Goal: Task Accomplishment & Management: Use online tool/utility

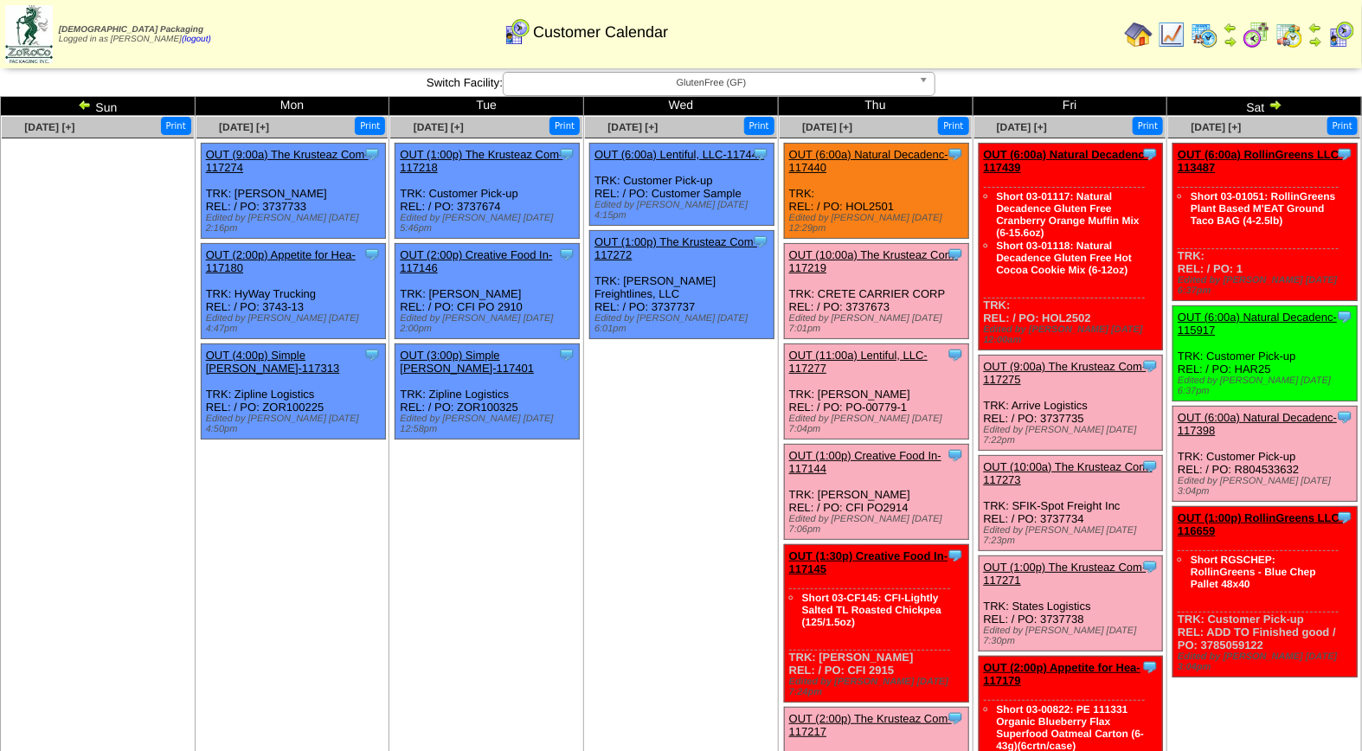
click at [701, 85] on span "GlutenFree (GF)" at bounding box center [712, 83] width 402 height 21
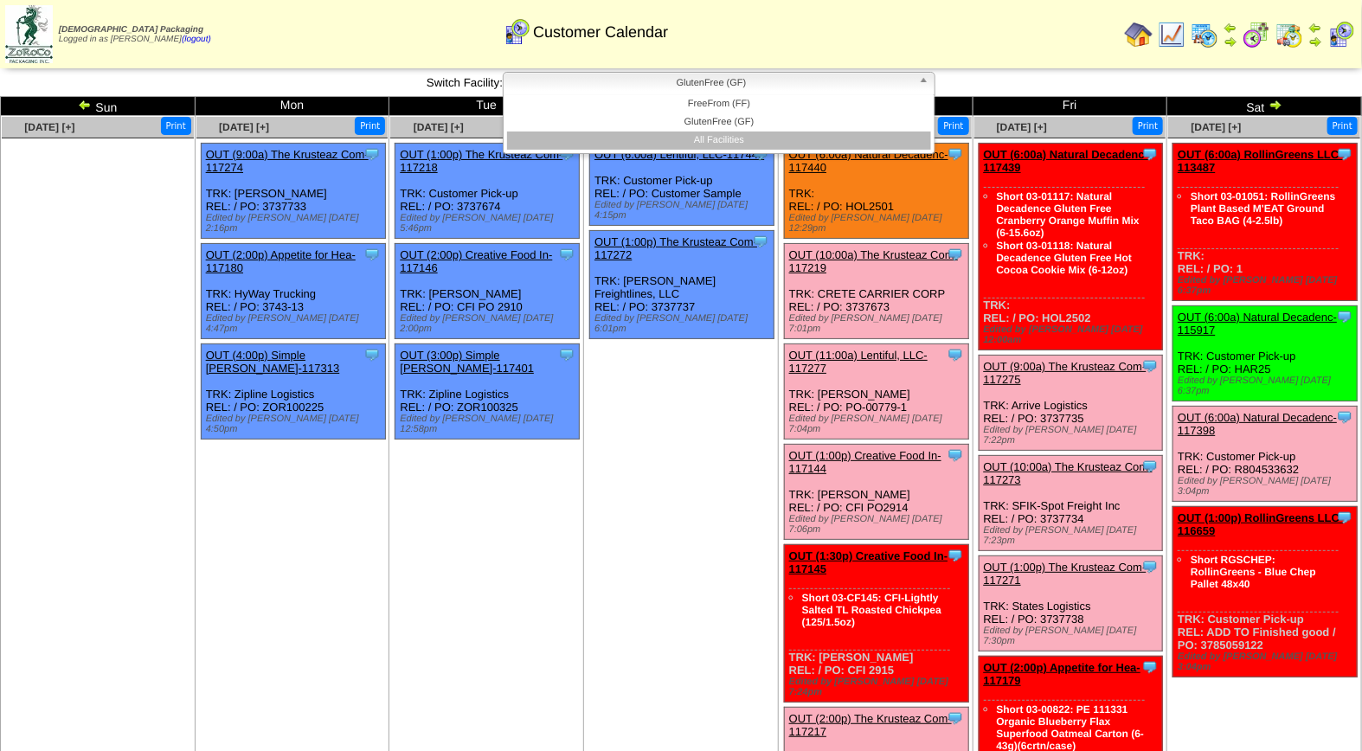
click at [706, 133] on li "All Facilities" at bounding box center [719, 141] width 424 height 18
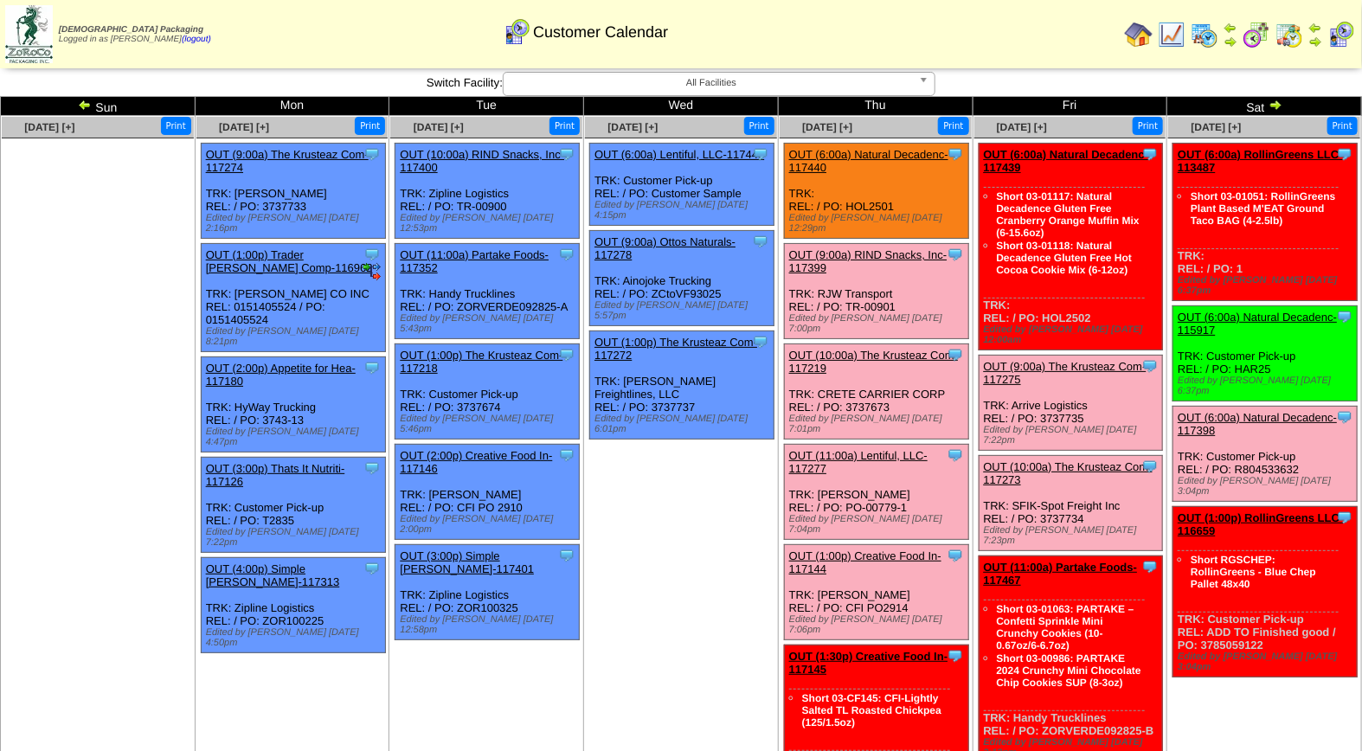
click at [876, 449] on link "OUT (11:00a) Lentiful, LLC-117277" at bounding box center [858, 462] width 138 height 26
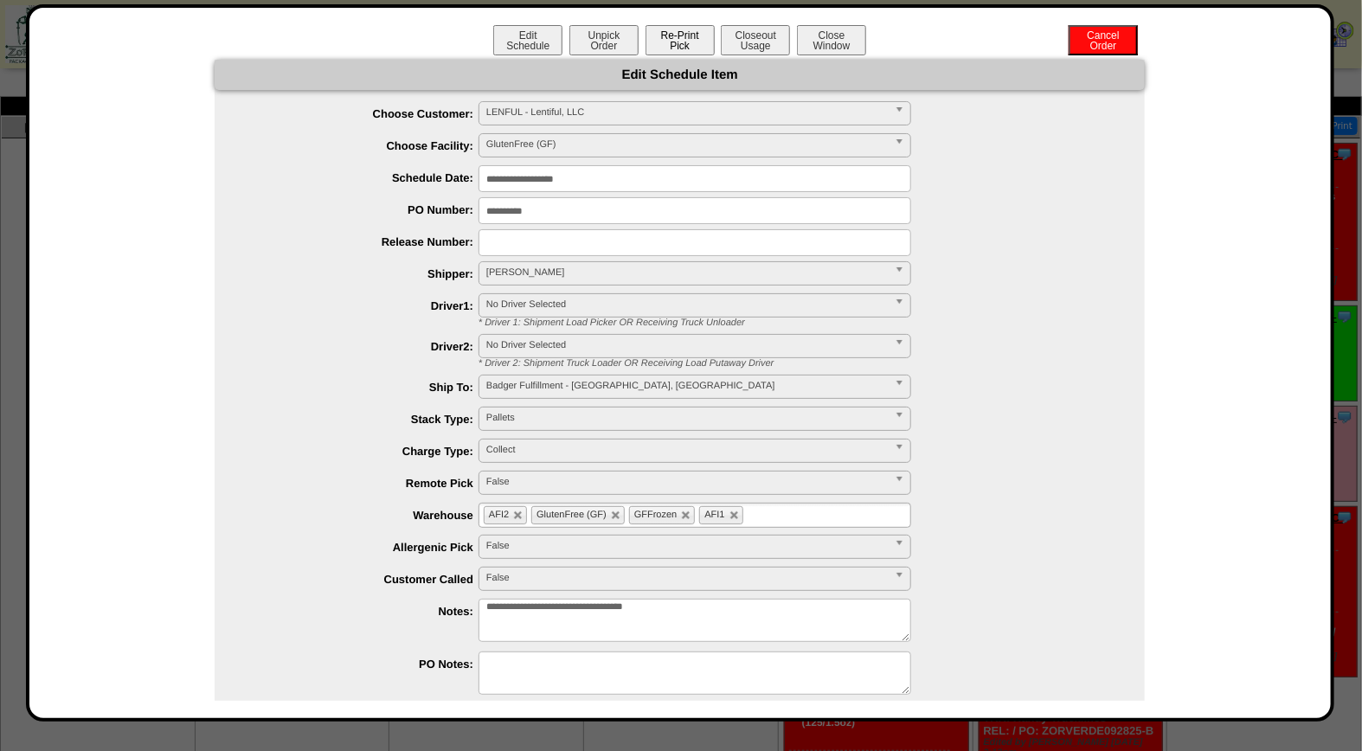
click at [686, 39] on button "Re-Print Pick" at bounding box center [680, 40] width 69 height 30
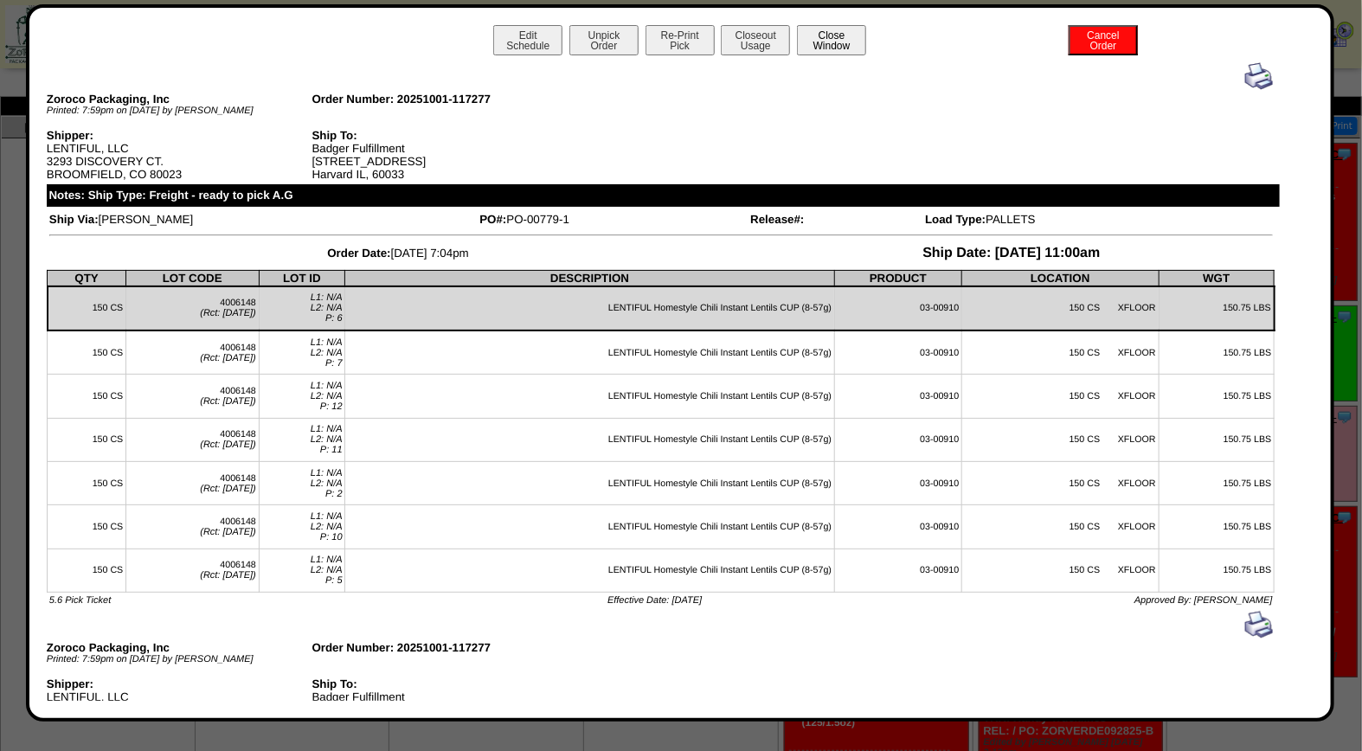
click at [822, 43] on button "Close Window" at bounding box center [831, 40] width 69 height 30
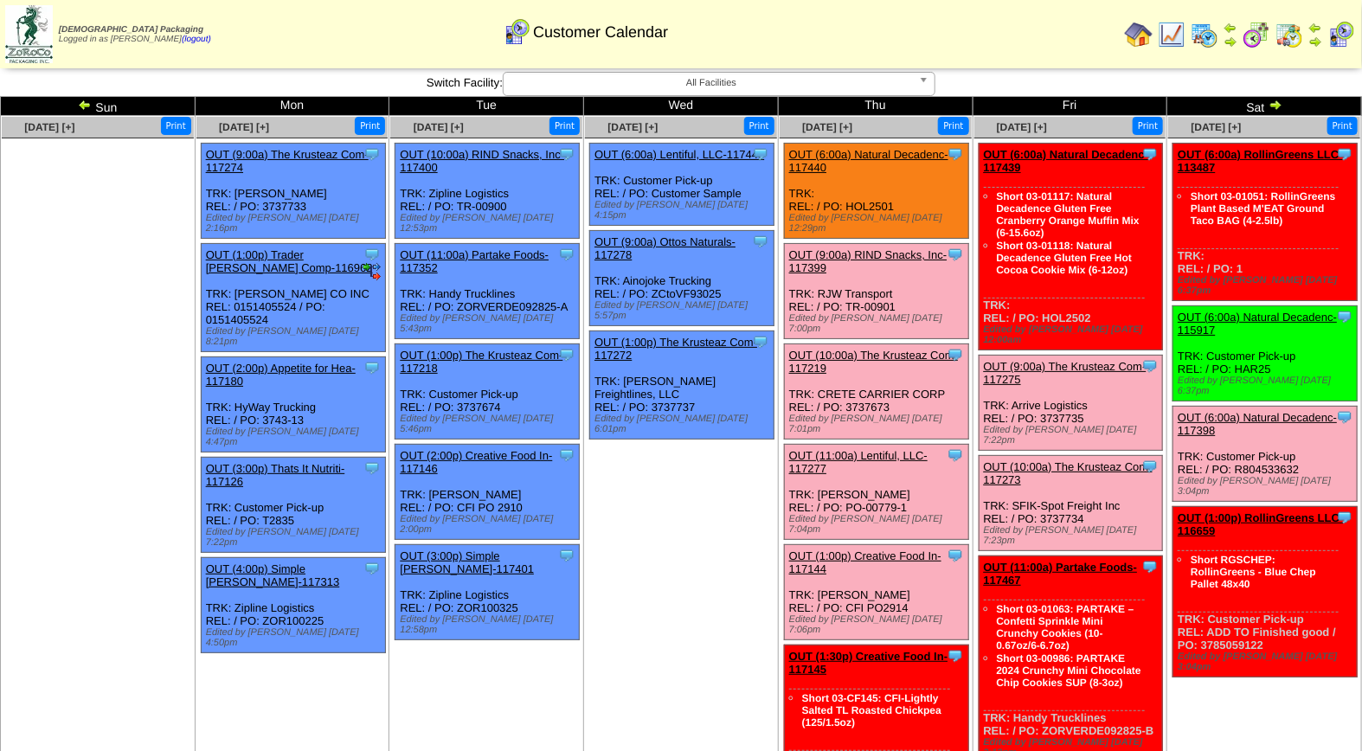
click at [879, 248] on link "OUT (9:00a) RIND Snacks, Inc-117399" at bounding box center [868, 261] width 158 height 26
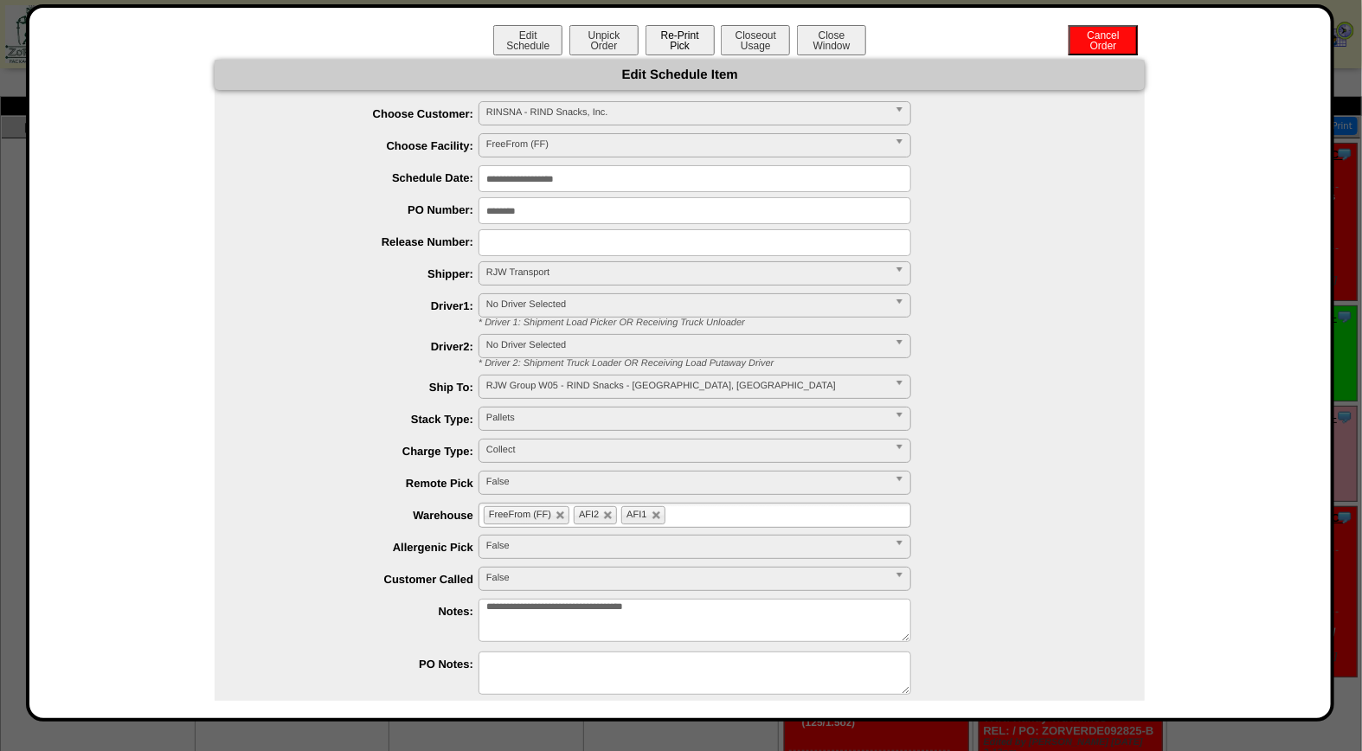
click at [678, 39] on button "Re-Print Pick" at bounding box center [680, 40] width 69 height 30
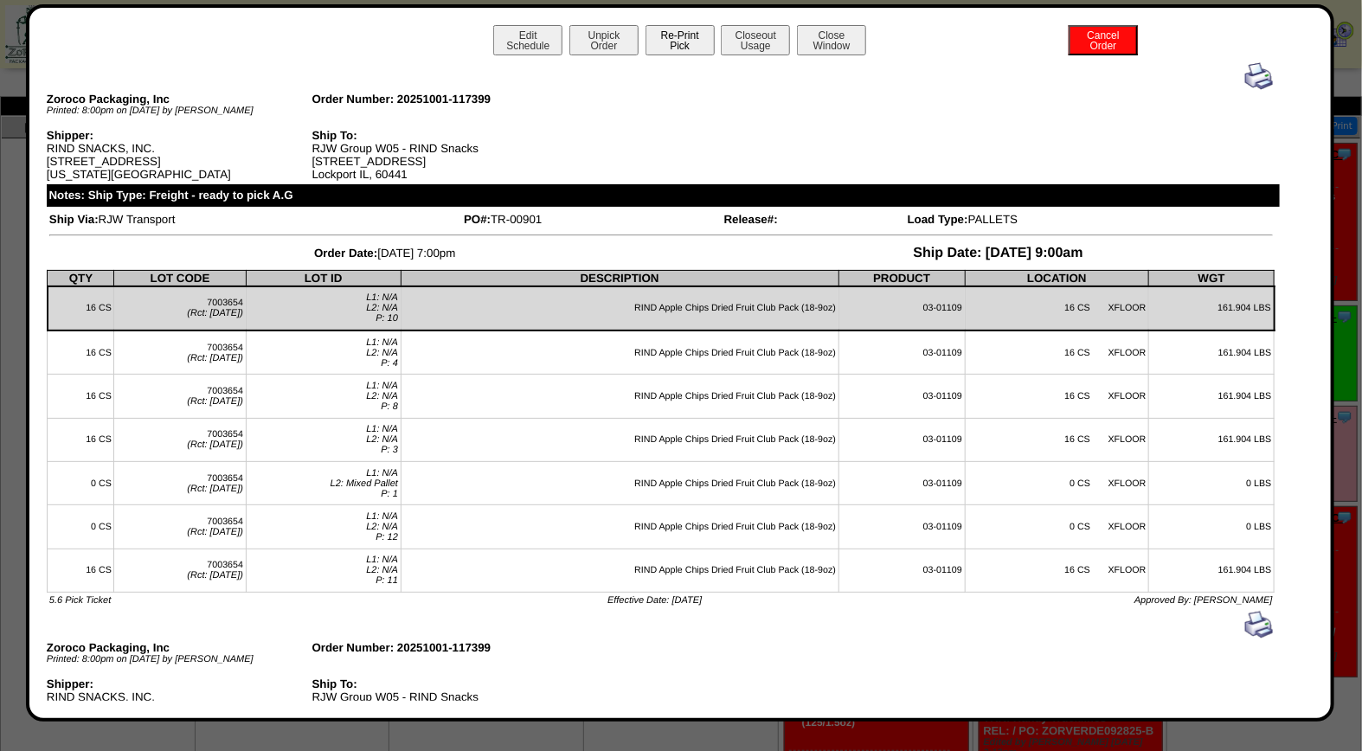
click at [682, 41] on button "Re-Print Pick" at bounding box center [680, 40] width 69 height 30
click at [1246, 74] on img at bounding box center [1260, 76] width 28 height 28
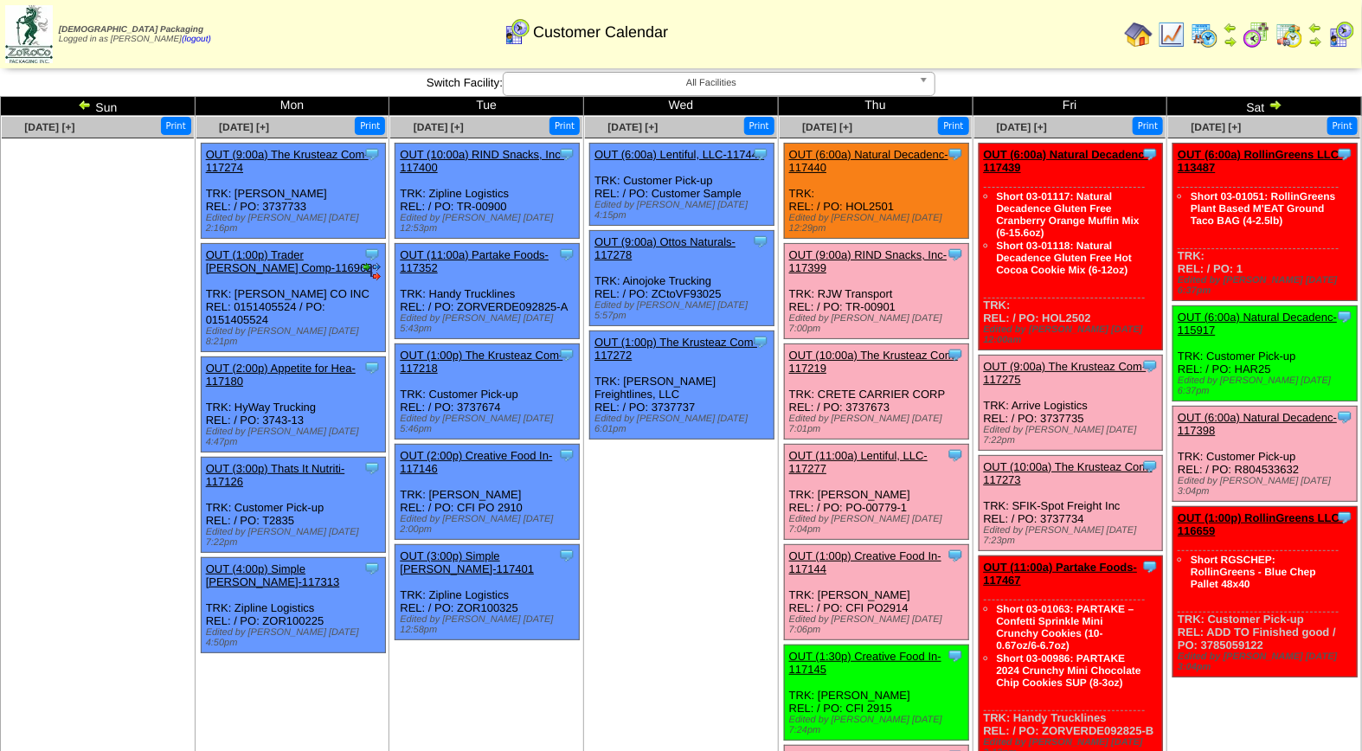
click at [890, 349] on link "OUT (10:00a) The Krusteaz Com-117219" at bounding box center [873, 362] width 169 height 26
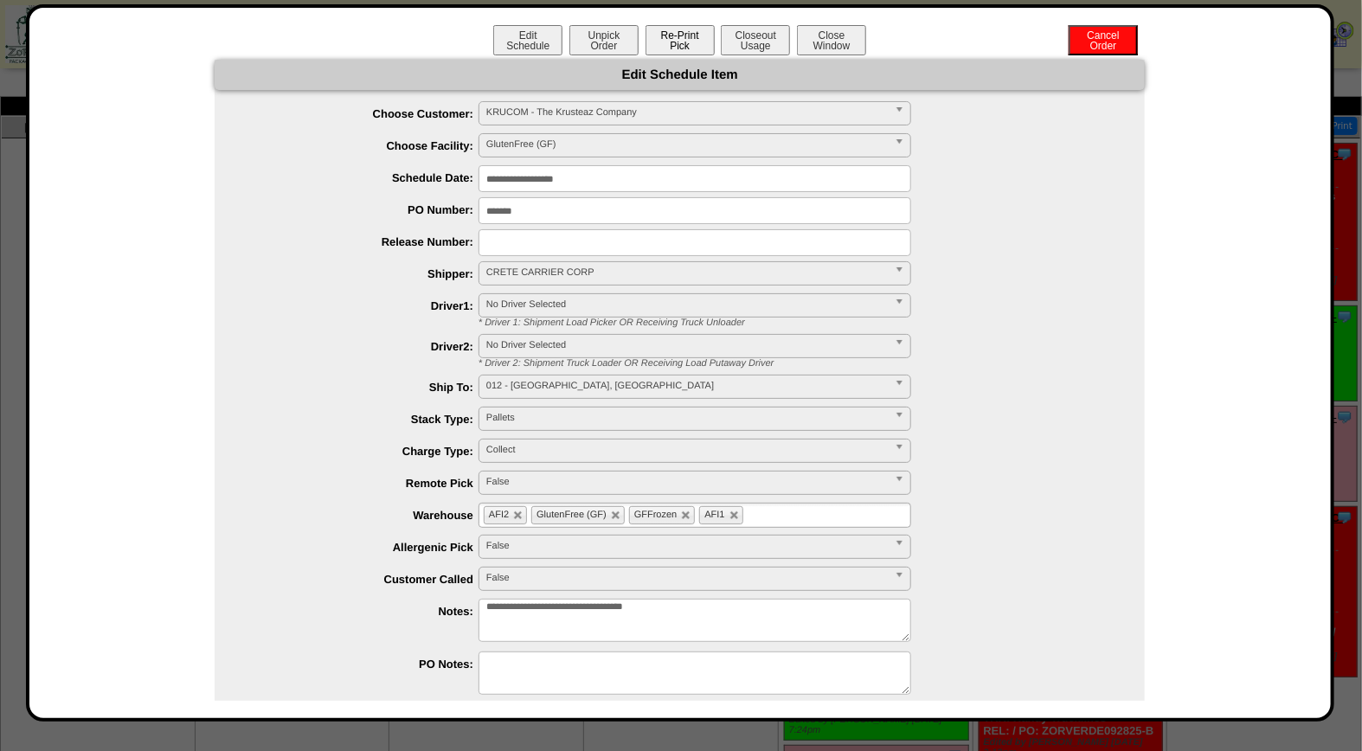
click at [696, 46] on button "Re-Print Pick" at bounding box center [680, 40] width 69 height 30
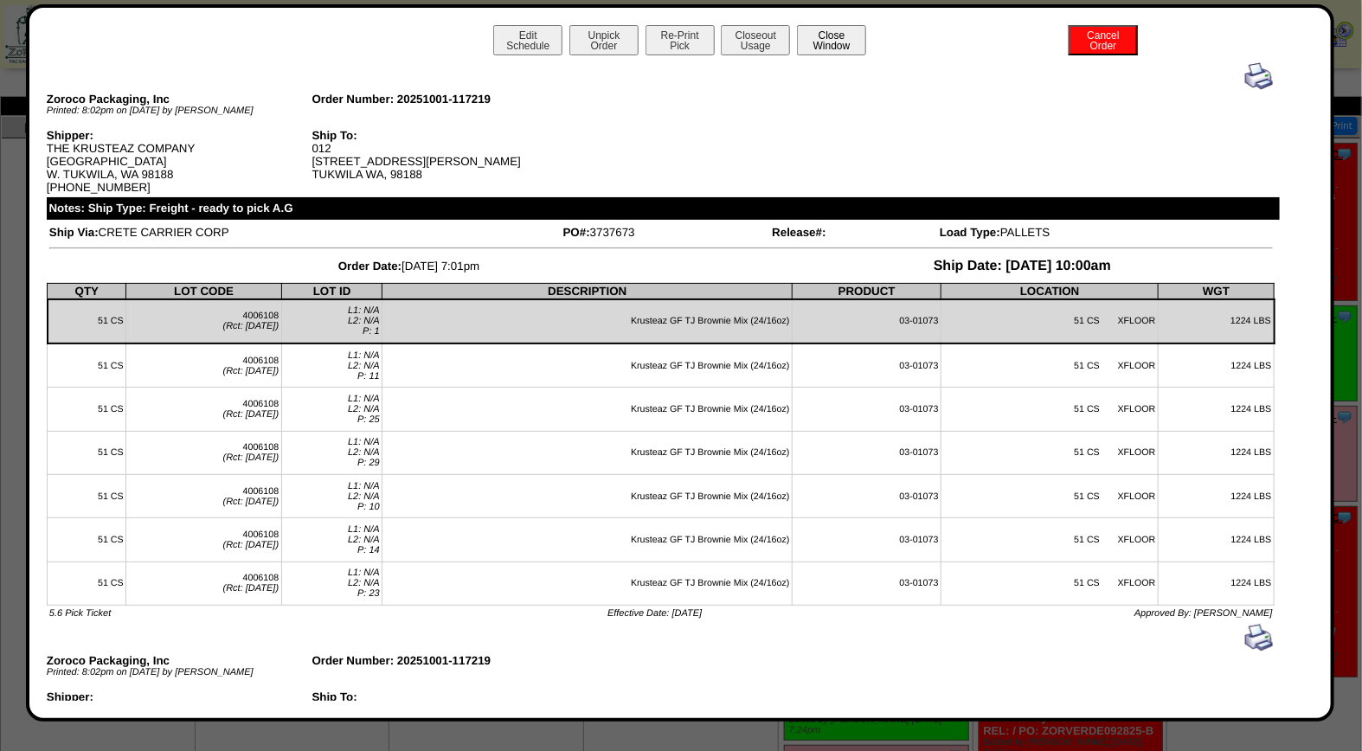
click at [822, 37] on button "Close Window" at bounding box center [831, 40] width 69 height 30
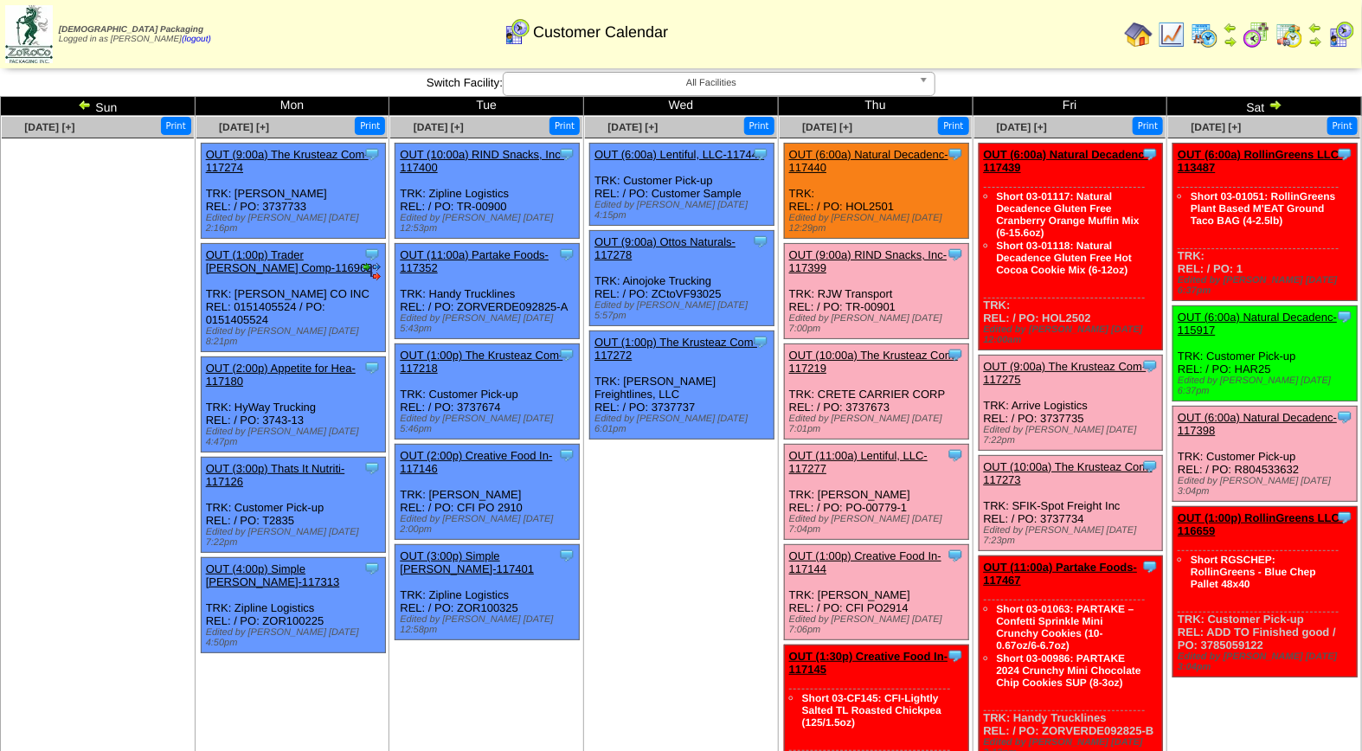
click at [883, 550] on link "OUT (1:00p) Creative Food In-117144" at bounding box center [865, 563] width 152 height 26
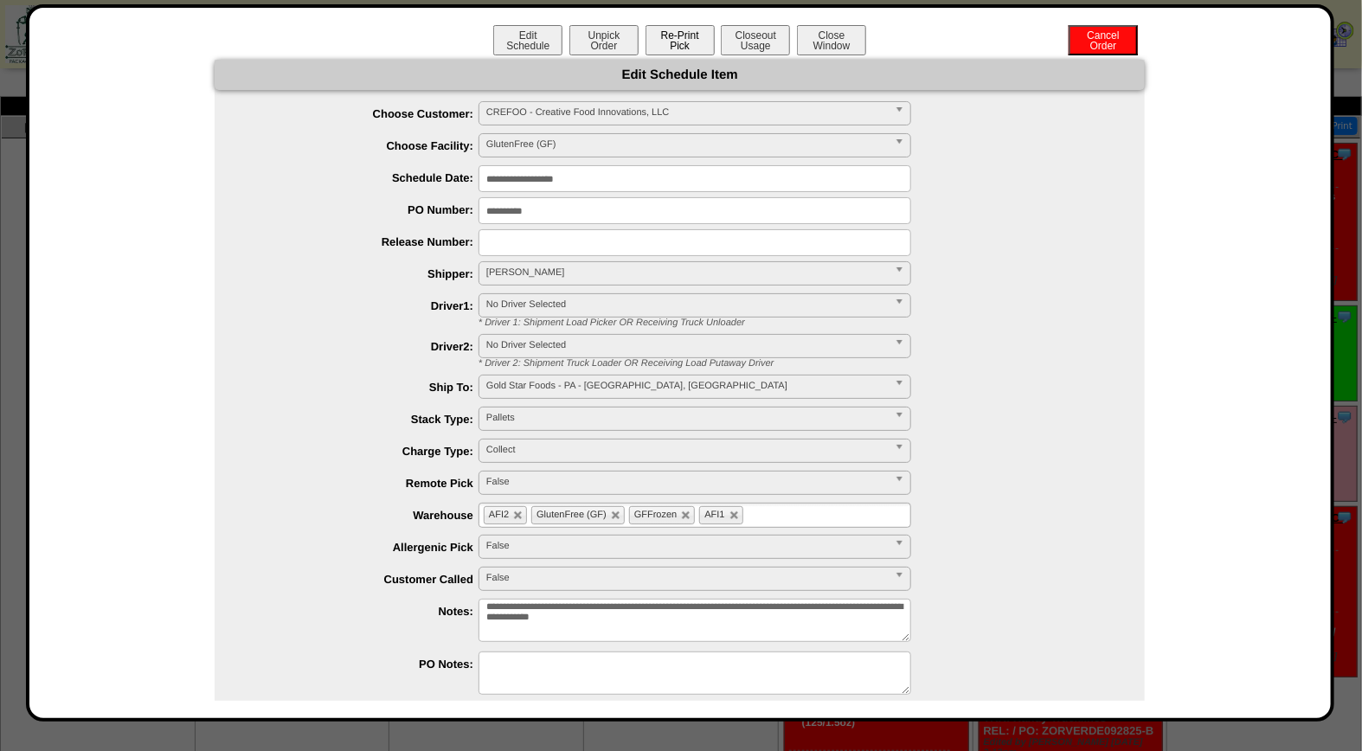
click at [702, 43] on button "Re-Print Pick" at bounding box center [680, 40] width 69 height 30
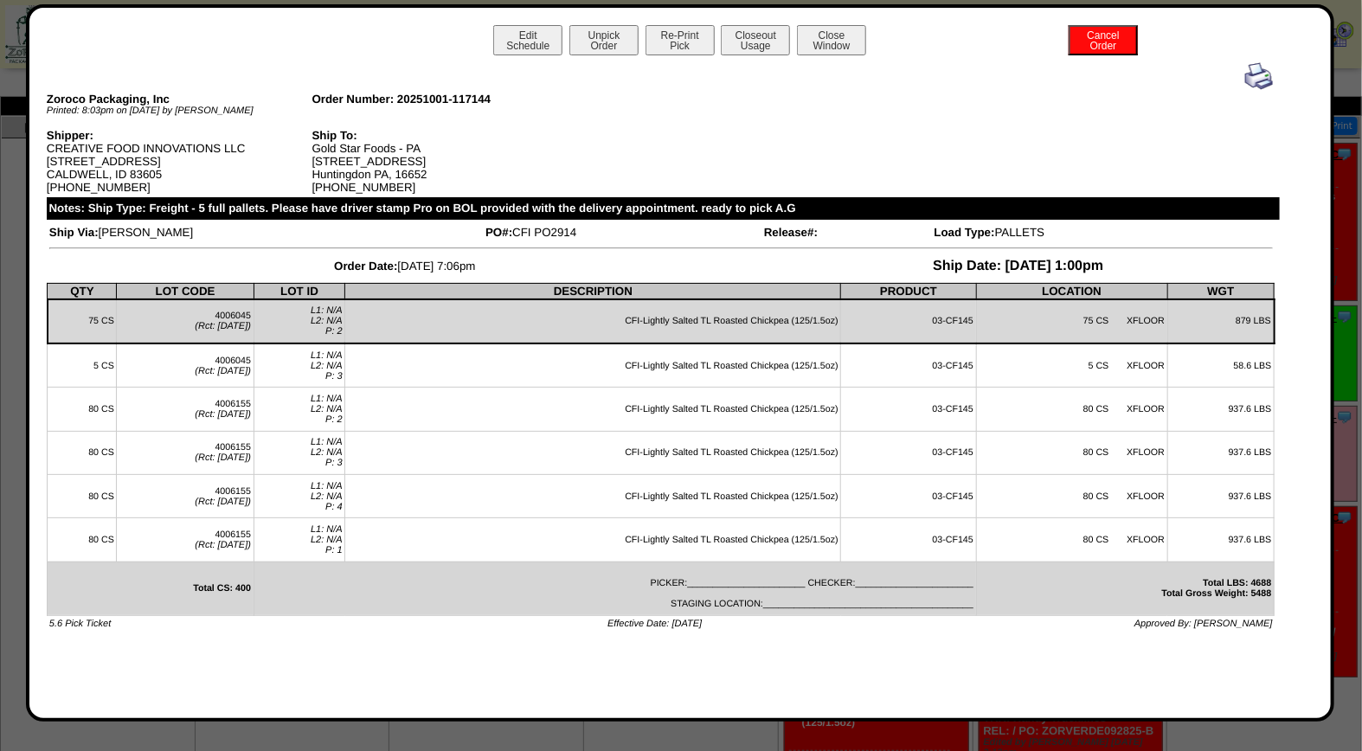
click at [1258, 75] on img at bounding box center [1260, 76] width 28 height 28
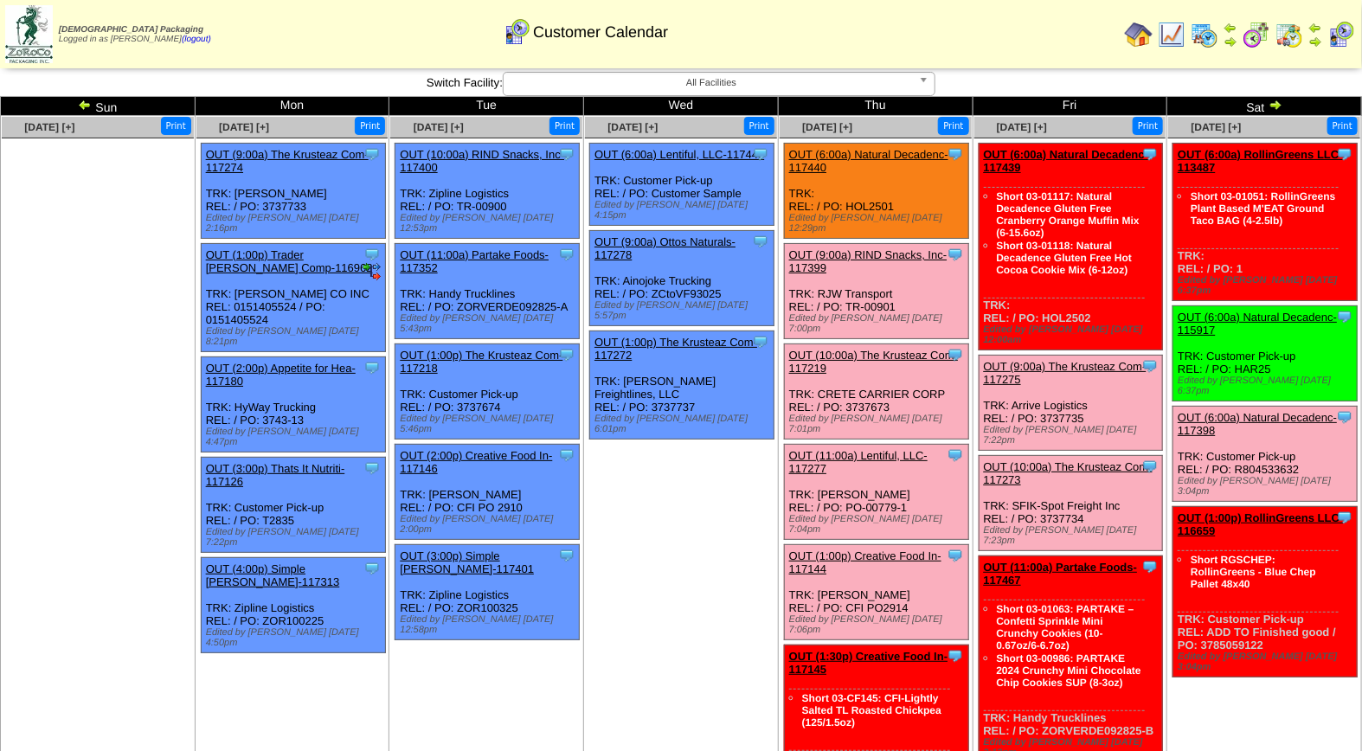
click at [892, 349] on link "OUT (10:00a) The Krusteaz Com-117219" at bounding box center [873, 362] width 169 height 26
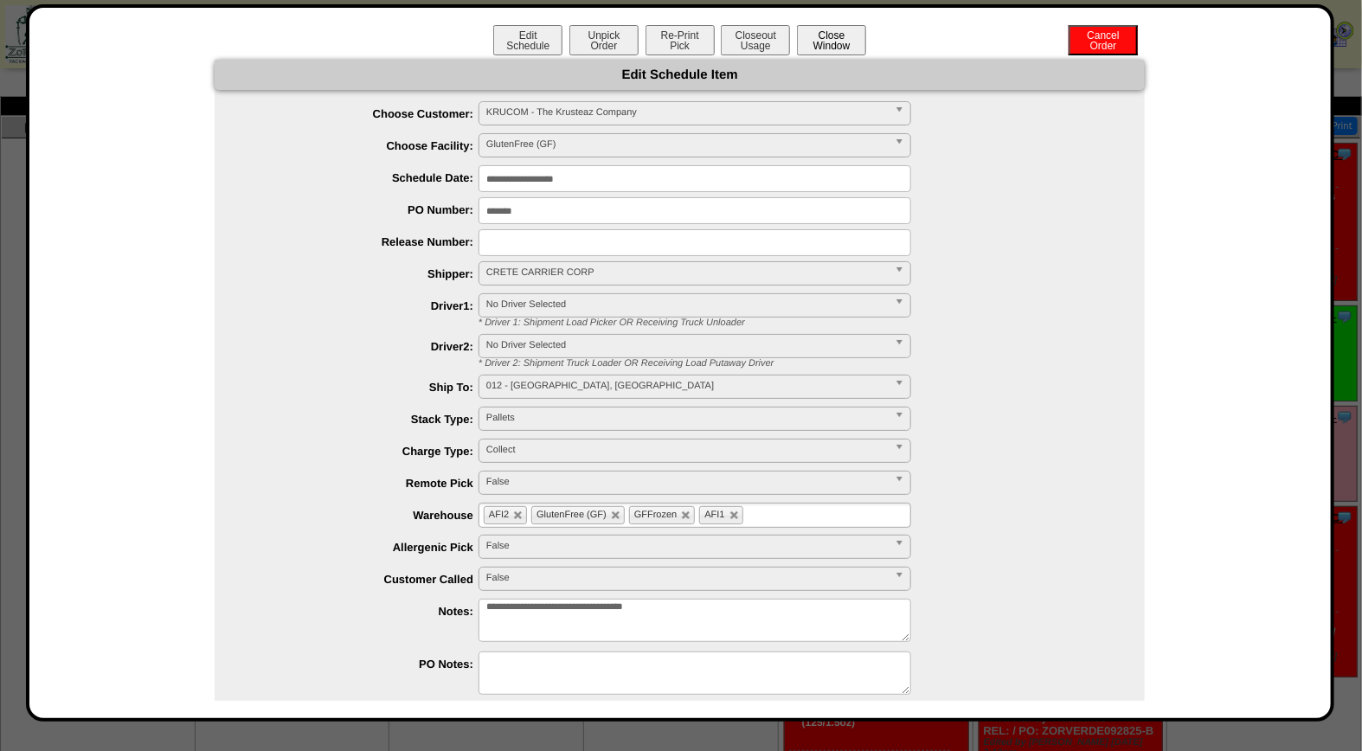
click at [812, 45] on button "Close Window" at bounding box center [831, 40] width 69 height 30
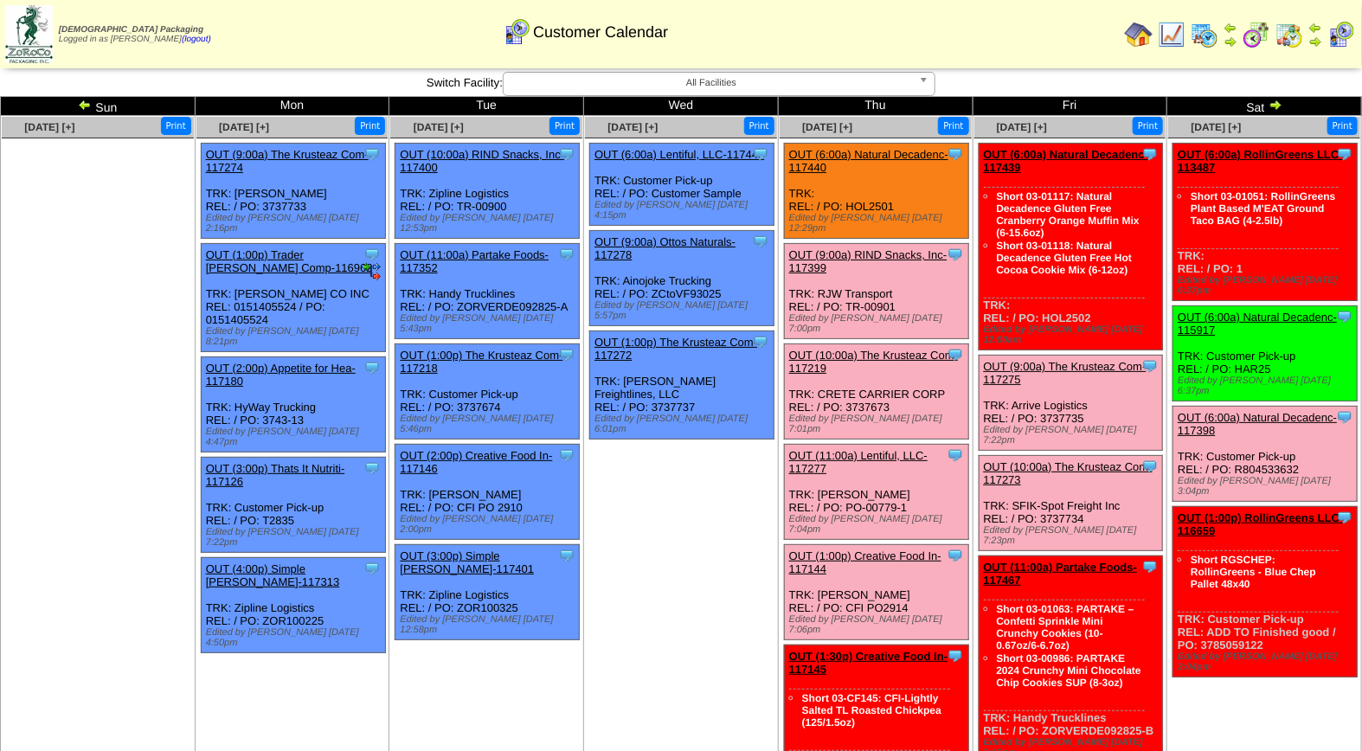
click at [1216, 30] on img at bounding box center [1205, 35] width 28 height 28
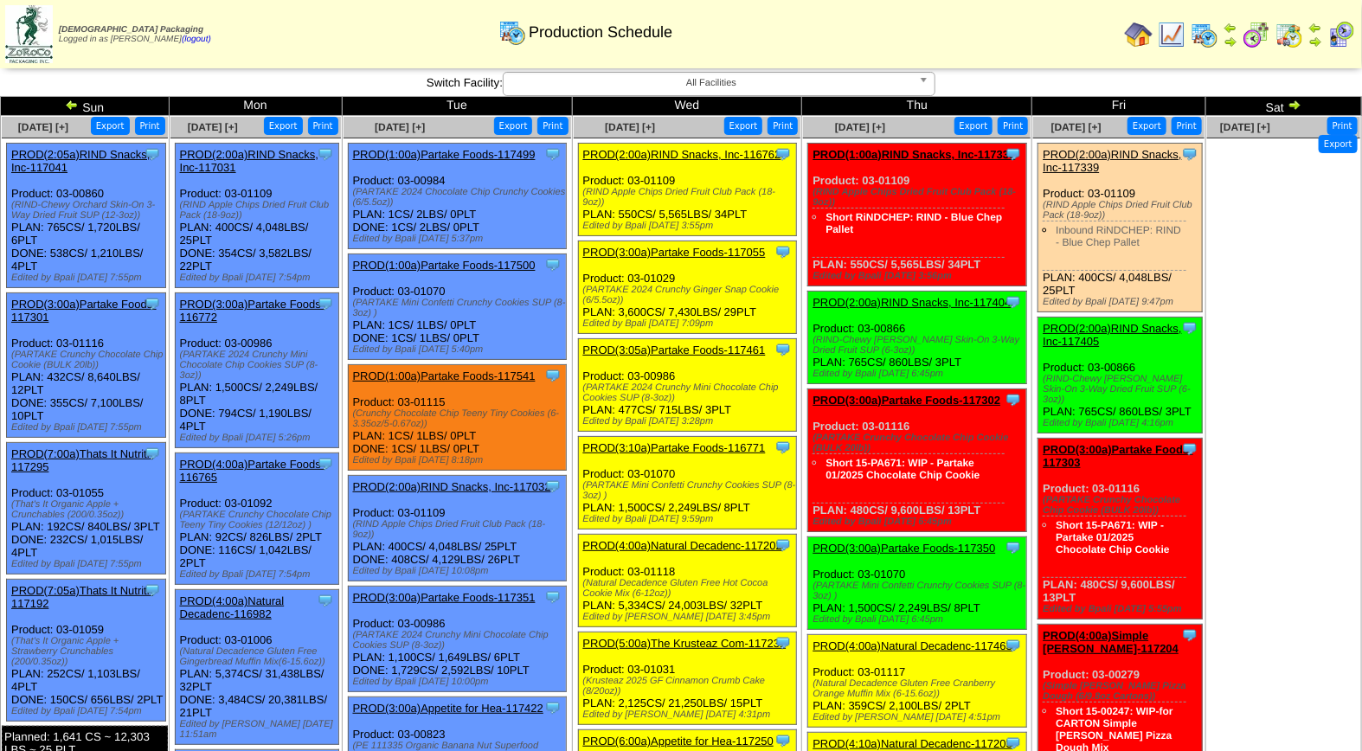
click at [767, 85] on span "All Facilities" at bounding box center [712, 83] width 402 height 21
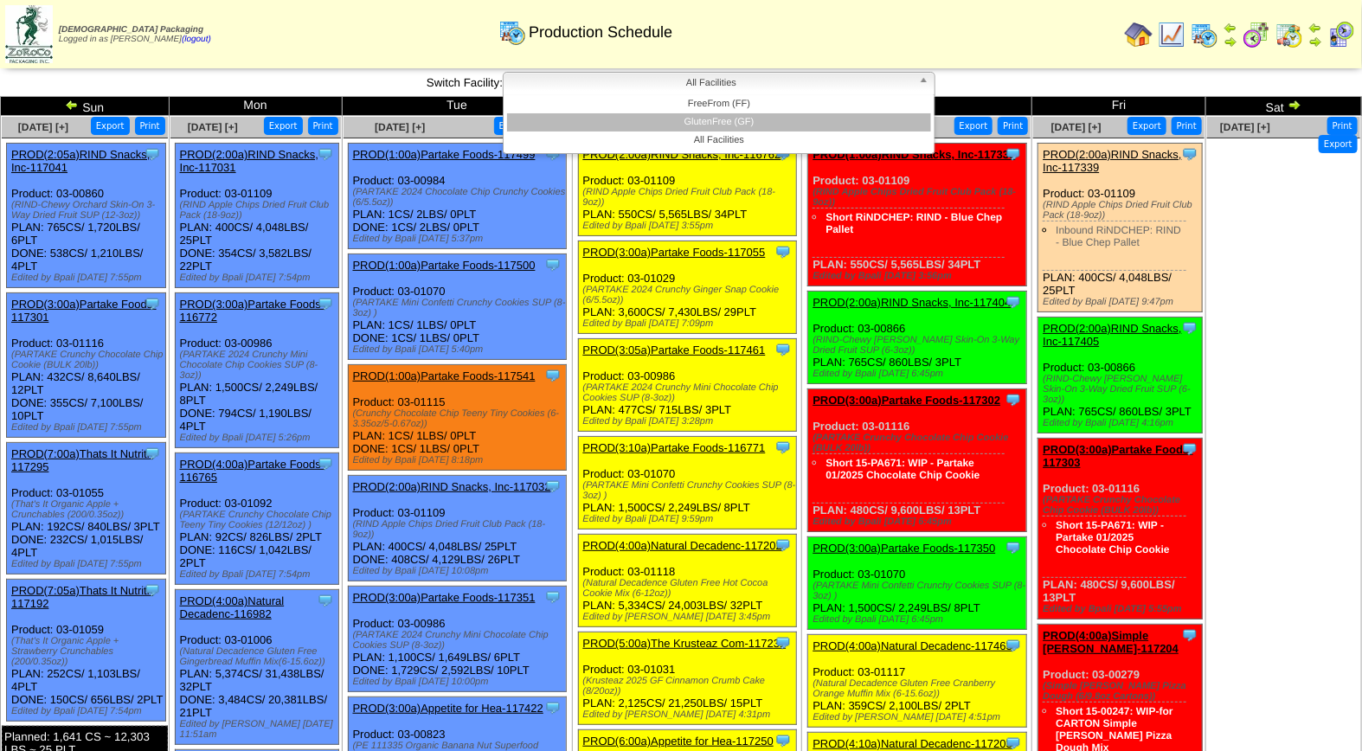
click at [753, 126] on li "GlutenFree (GF)" at bounding box center [719, 122] width 424 height 18
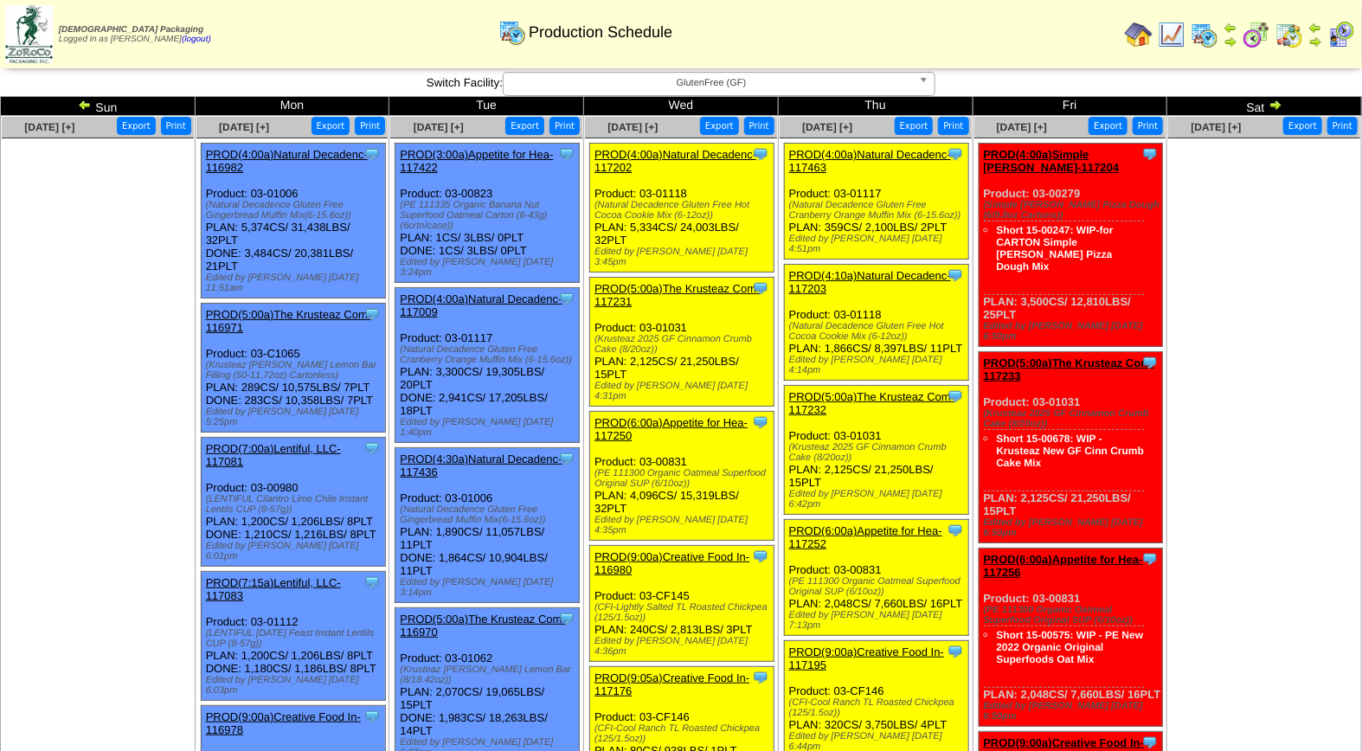
click at [1338, 36] on img at bounding box center [1342, 35] width 28 height 28
